Goal: Information Seeking & Learning: Learn about a topic

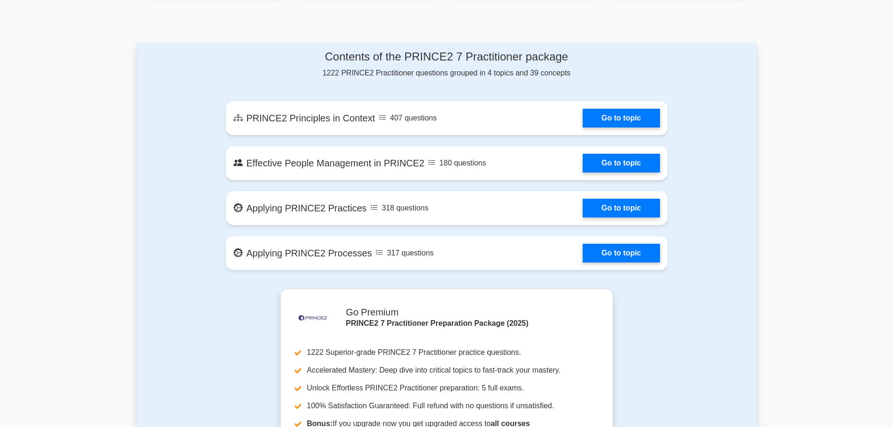
scroll to position [466, 0]
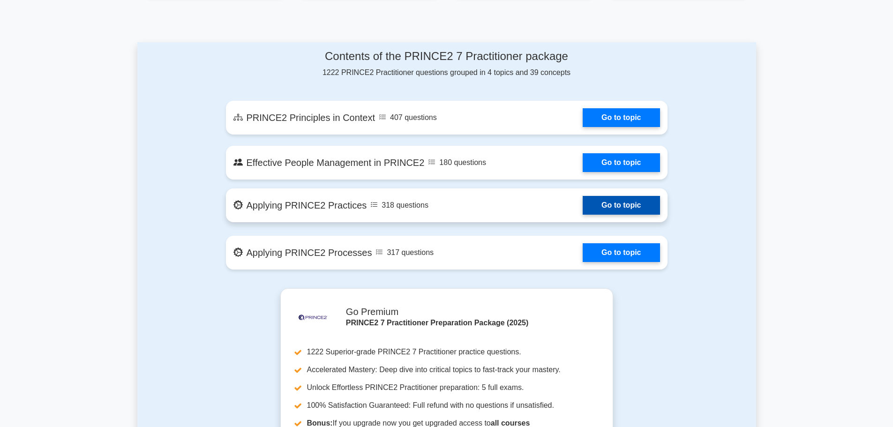
click at [610, 207] on link "Go to topic" at bounding box center [621, 205] width 77 height 19
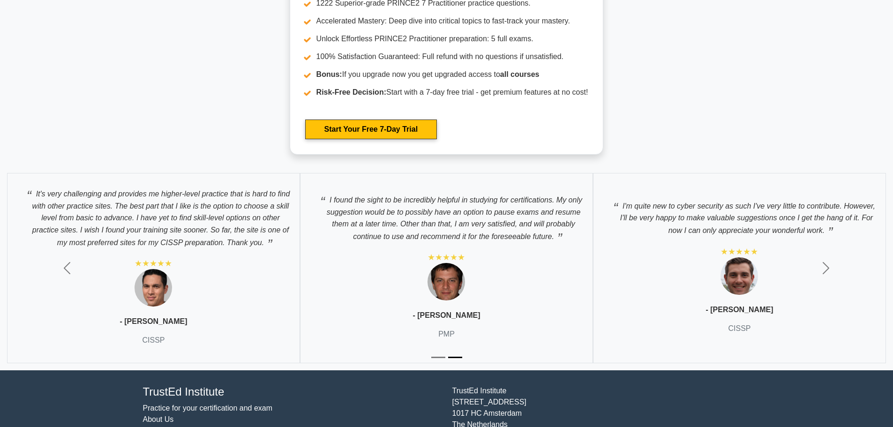
scroll to position [1530, 0]
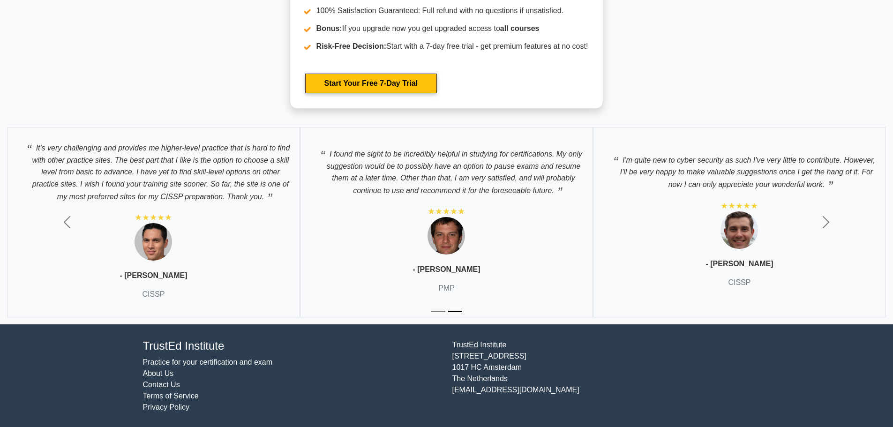
click at [169, 396] on link "Terms of Service" at bounding box center [171, 396] width 56 height 8
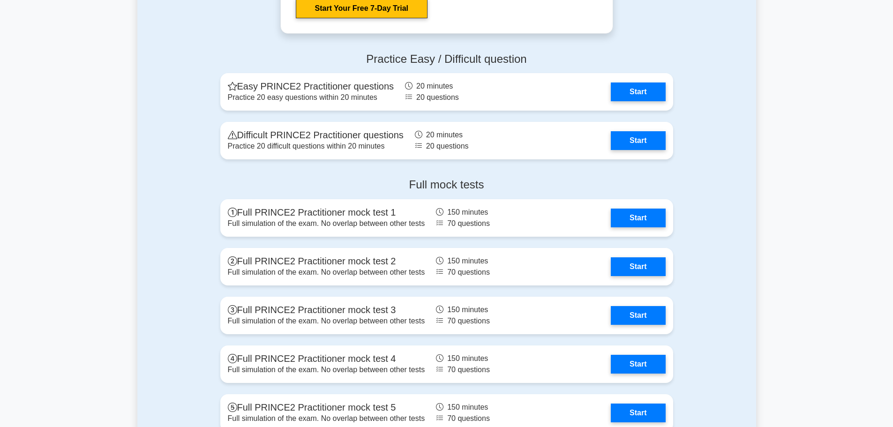
scroll to position [936, 0]
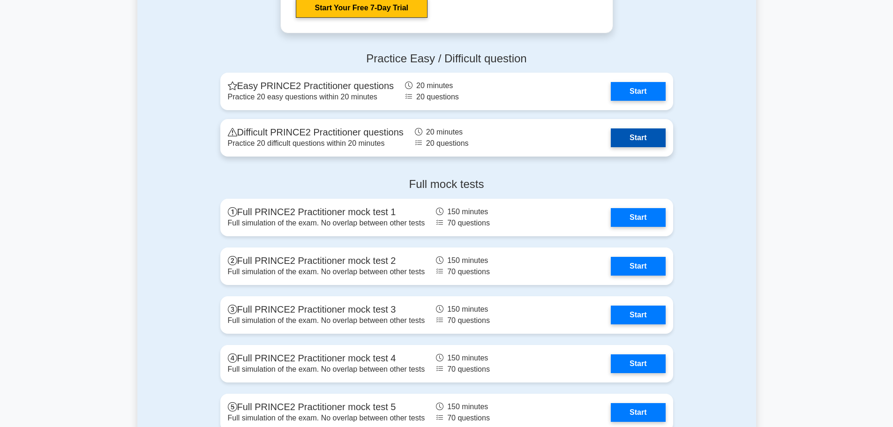
click at [623, 138] on link "Start" at bounding box center [638, 137] width 54 height 19
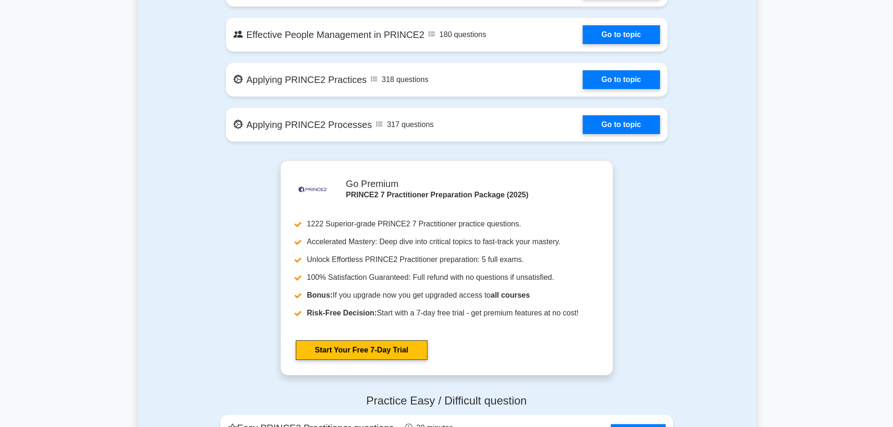
scroll to position [592, 0]
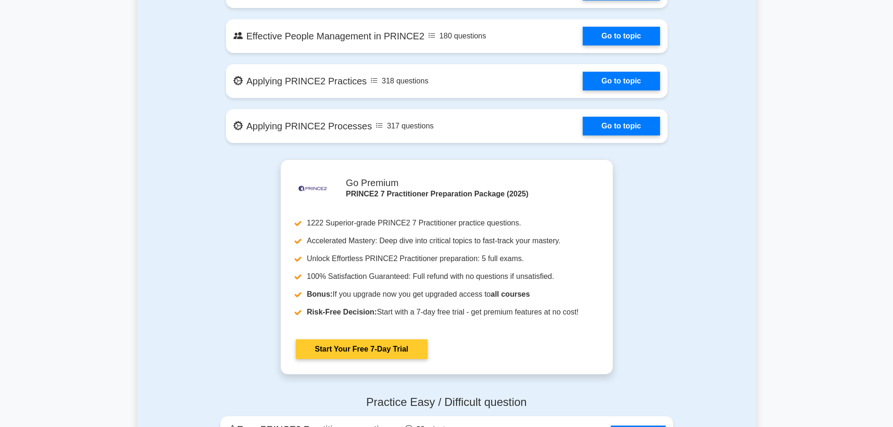
click at [375, 347] on link "Start Your Free 7-Day Trial" at bounding box center [362, 349] width 132 height 20
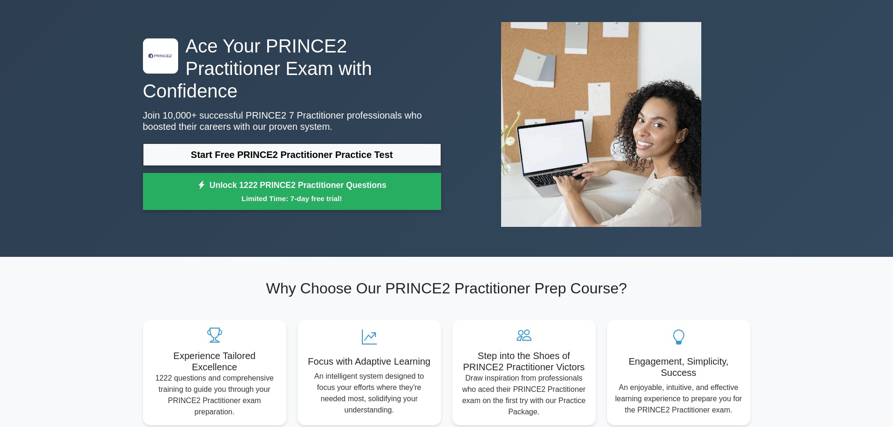
scroll to position [0, 0]
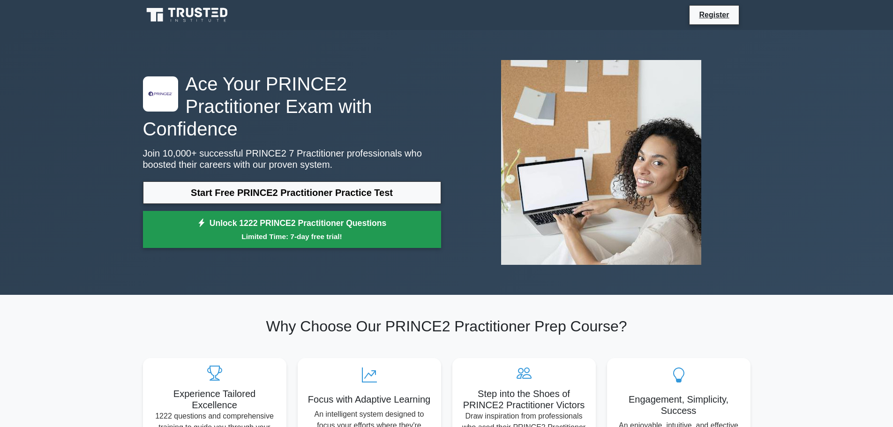
click at [278, 212] on link "Unlock 1222 PRINCE2 Practitioner Questions Limited Time: 7-day free trial!" at bounding box center [292, 229] width 298 height 37
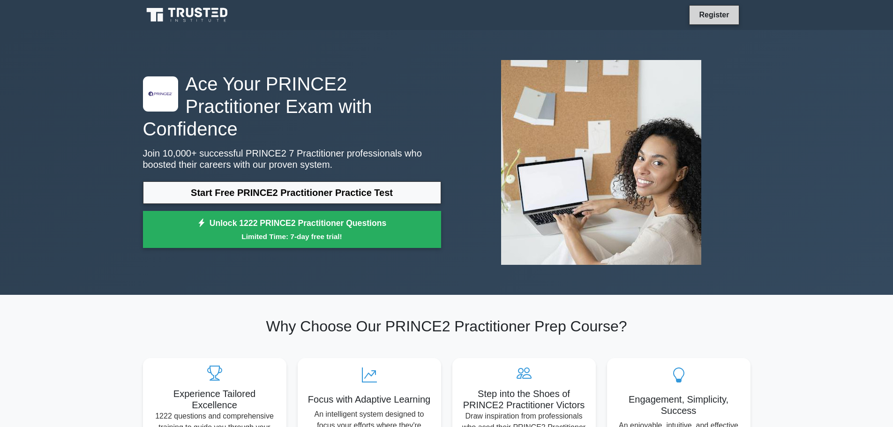
click at [724, 16] on link "Register" at bounding box center [713, 15] width 41 height 12
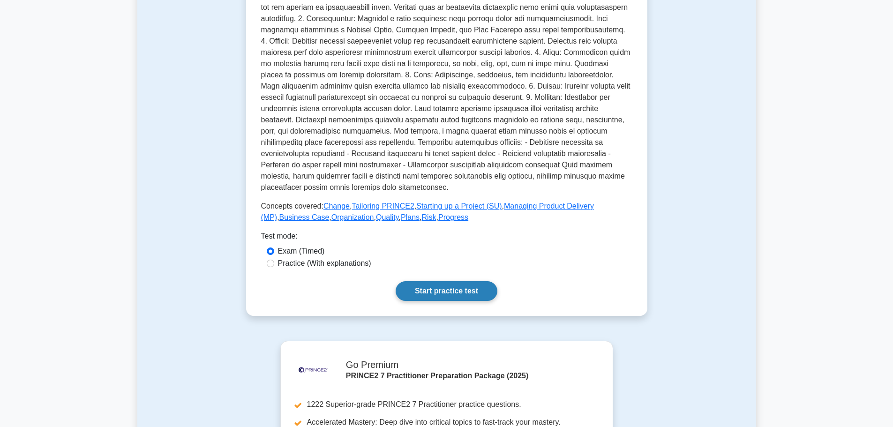
scroll to position [344, 0]
click at [449, 282] on link "Start practice test" at bounding box center [447, 292] width 102 height 20
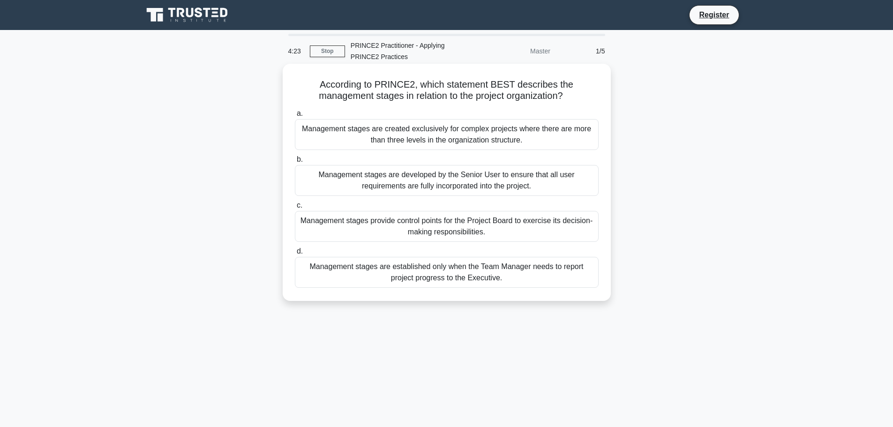
click at [414, 231] on div "Management stages provide control points for the Project Board to exercise its …" at bounding box center [447, 226] width 304 height 31
click at [295, 209] on input "c. Management stages provide control points for the Project Board to exercise i…" at bounding box center [295, 205] width 0 height 6
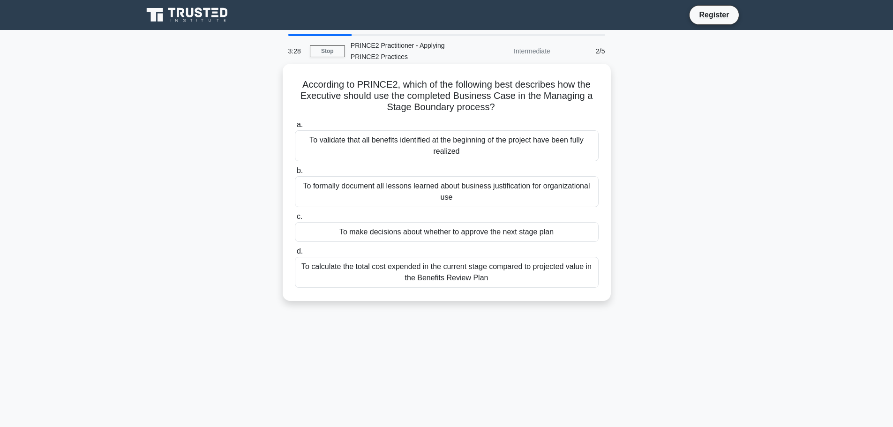
click at [420, 235] on div "To make decisions about whether to approve the next stage plan" at bounding box center [447, 232] width 304 height 20
click at [295, 220] on input "c. To make decisions about whether to approve the next stage plan" at bounding box center [295, 217] width 0 height 6
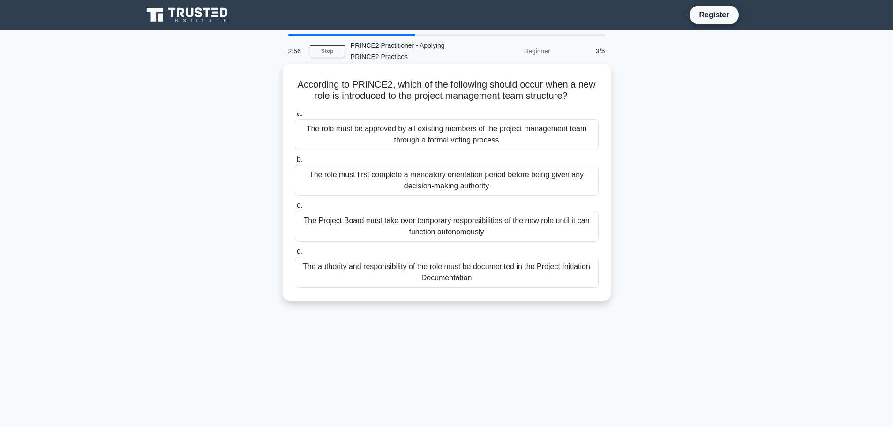
click at [429, 266] on div "The authority and responsibility of the role must be documented in the Project …" at bounding box center [447, 272] width 304 height 31
click at [295, 254] on input "d. The authority and responsibility of the role must be documented in the Proje…" at bounding box center [295, 251] width 0 height 6
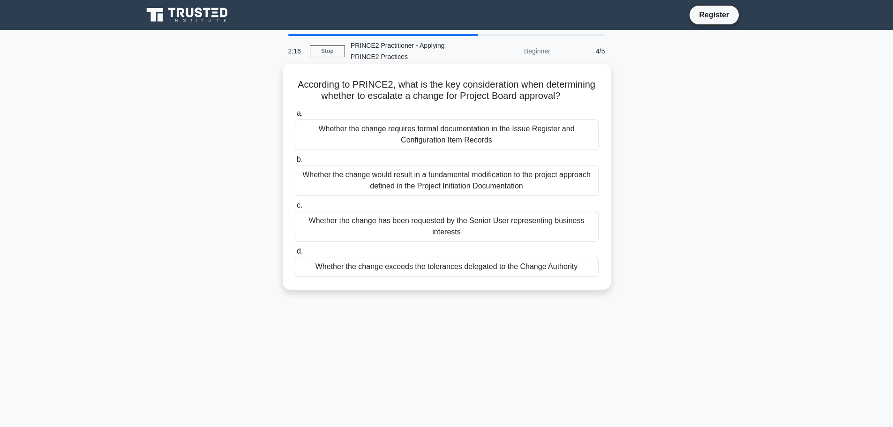
click at [436, 265] on div "Whether the change exceeds the tolerances delegated to the Change Authority" at bounding box center [447, 267] width 304 height 20
click at [295, 254] on input "d. Whether the change exceeds the tolerances delegated to the Change Authority" at bounding box center [295, 251] width 0 height 6
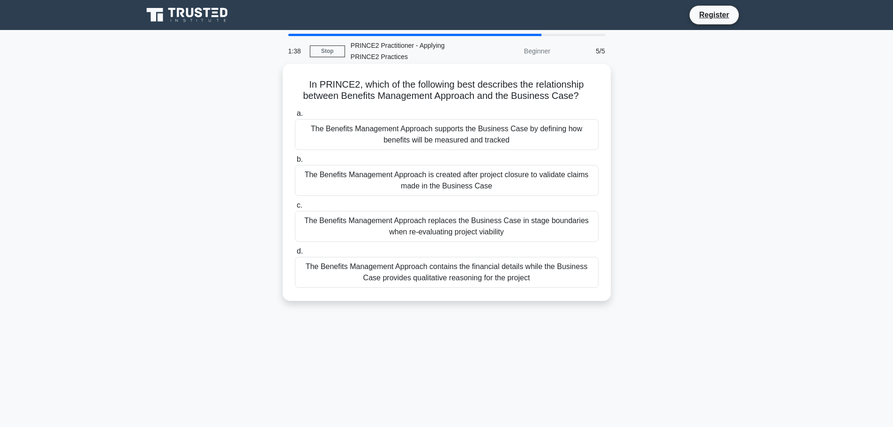
click at [420, 140] on div "The Benefits Management Approach supports the Business Case by defining how ben…" at bounding box center [447, 134] width 304 height 31
click at [295, 117] on input "a. The Benefits Management Approach supports the Business Case by defining how …" at bounding box center [295, 114] width 0 height 6
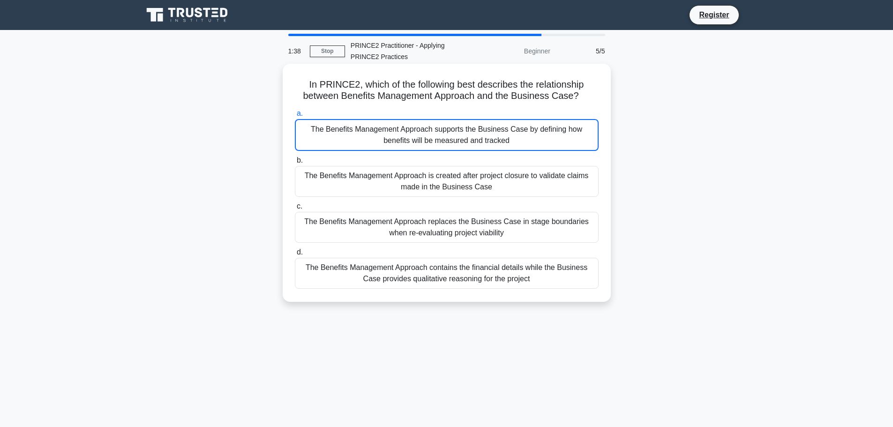
click at [420, 140] on div "The Benefits Management Approach supports the Business Case by defining how ben…" at bounding box center [447, 135] width 304 height 32
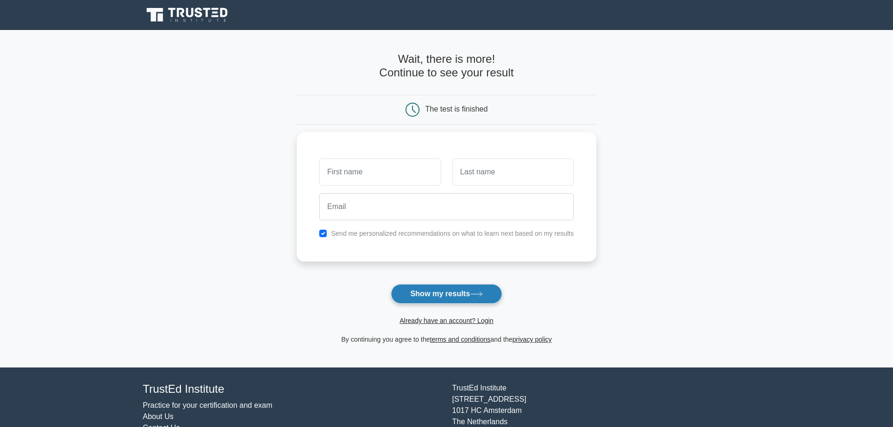
click at [420, 296] on button "Show my results" at bounding box center [446, 294] width 111 height 20
click at [427, 294] on button "Show my results" at bounding box center [446, 294] width 111 height 20
click at [430, 294] on button "Show my results" at bounding box center [446, 294] width 111 height 20
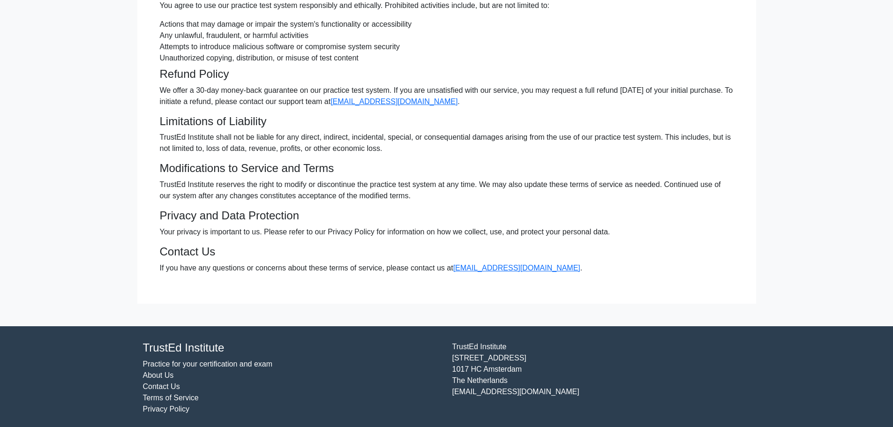
scroll to position [145, 0]
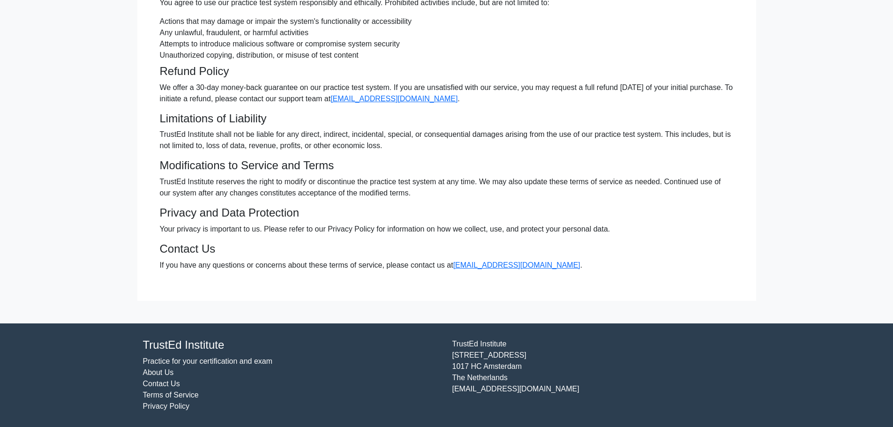
click at [191, 359] on link "Practice for your certification and exam" at bounding box center [208, 361] width 130 height 8
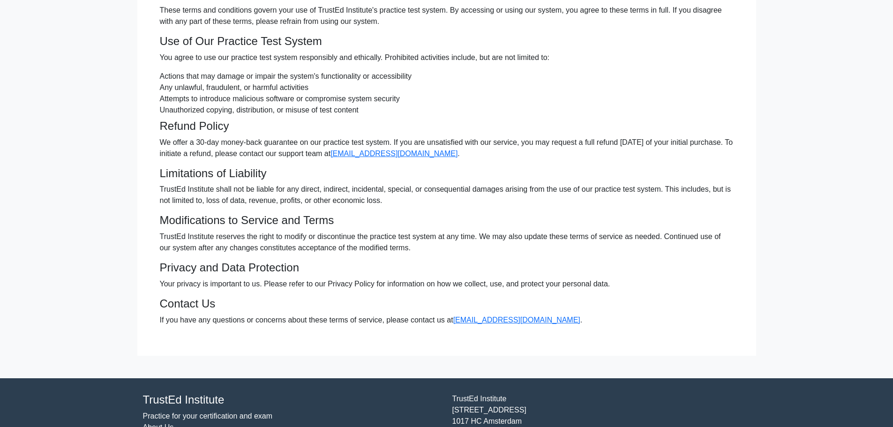
scroll to position [0, 0]
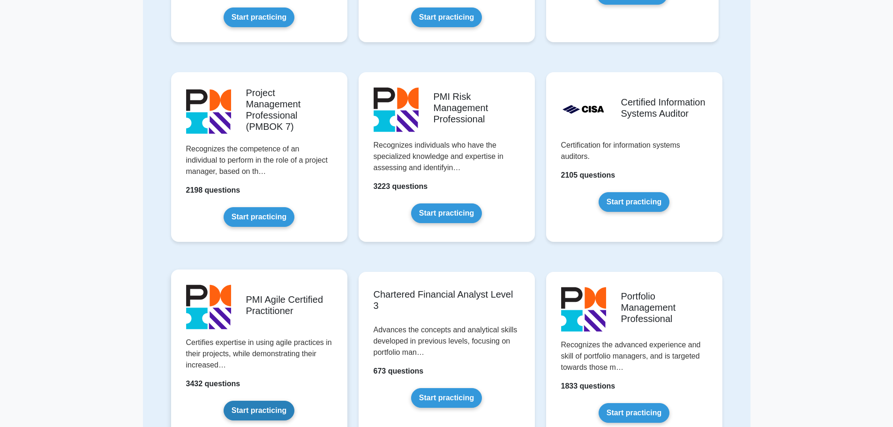
scroll to position [625, 0]
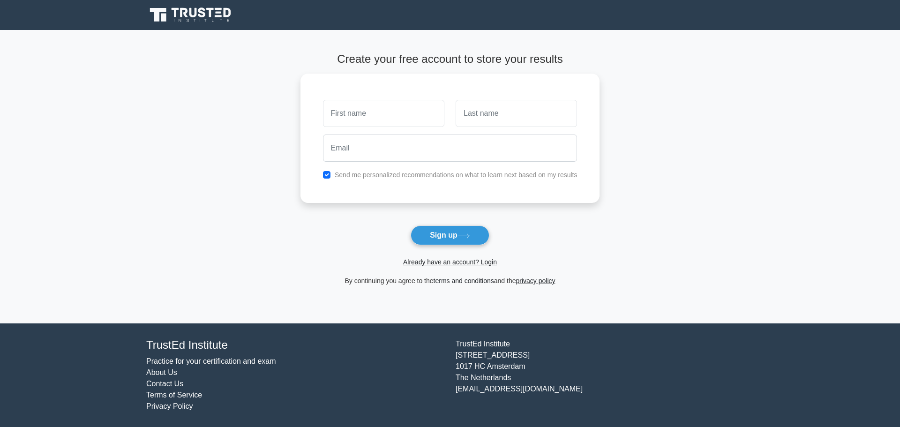
click at [475, 280] on link "terms and conditions" at bounding box center [464, 280] width 60 height 7
